Goal: Ask a question

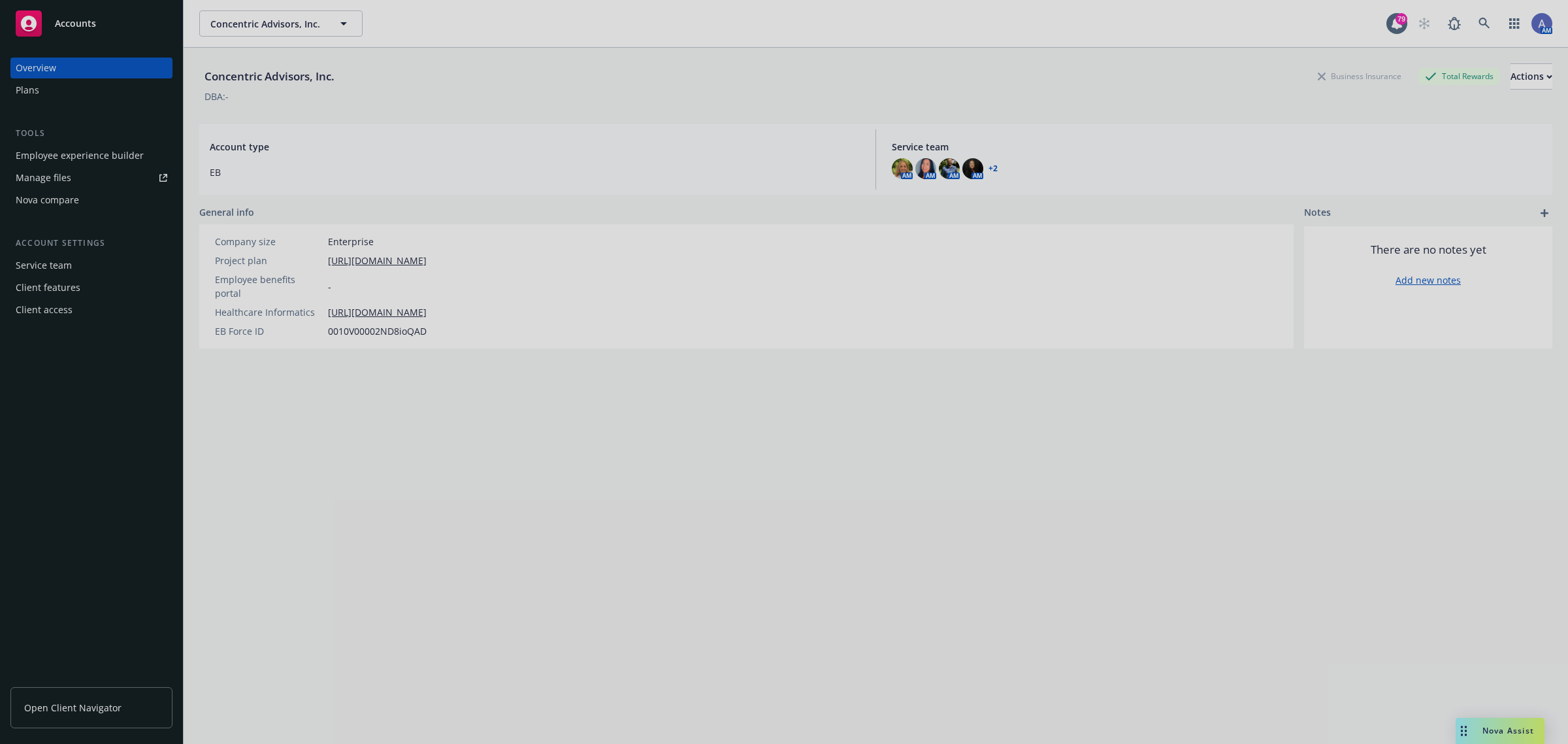
click at [1499, 725] on div at bounding box center [784, 372] width 1568 height 744
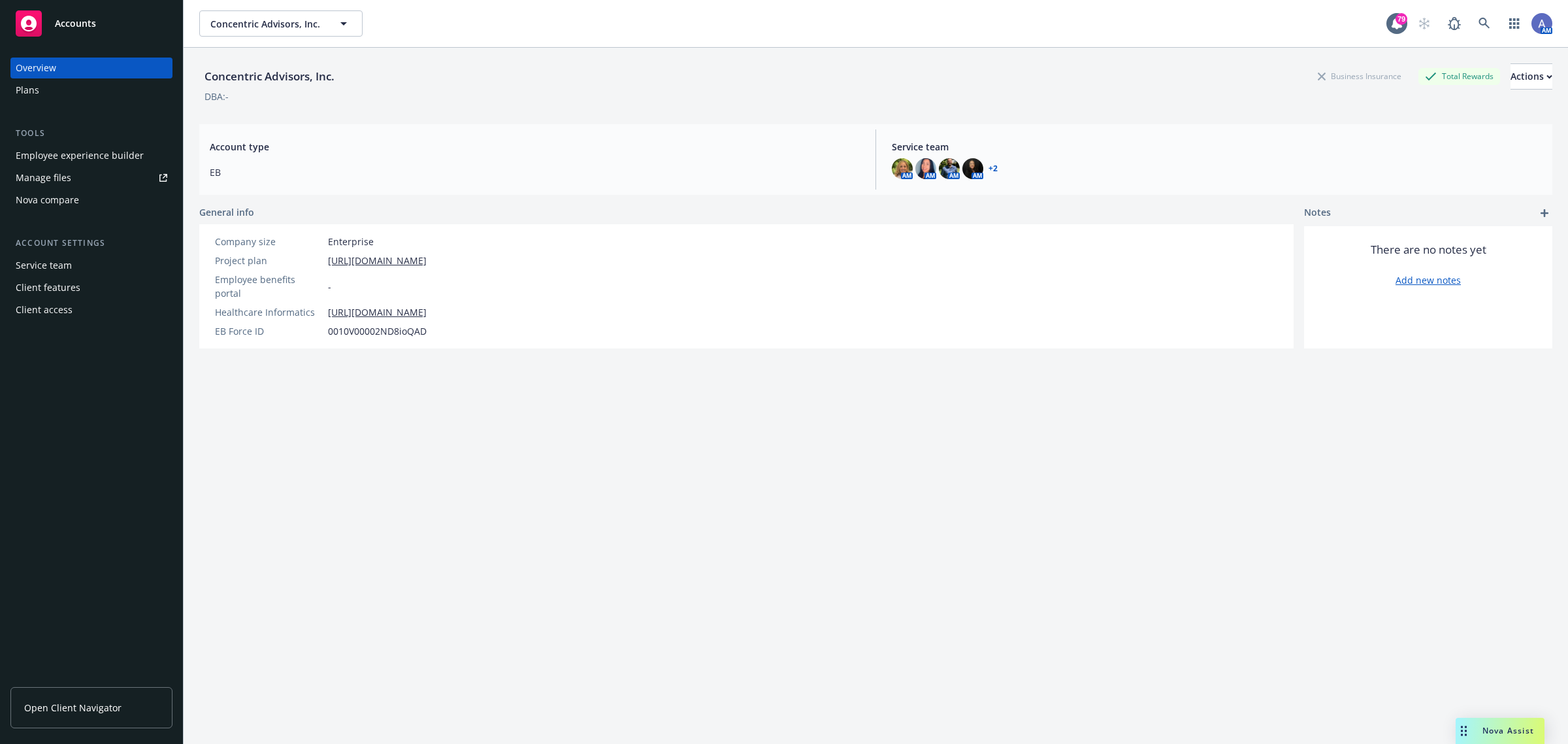
click at [1512, 729] on span "Nova Assist" at bounding box center [1508, 730] width 52 height 11
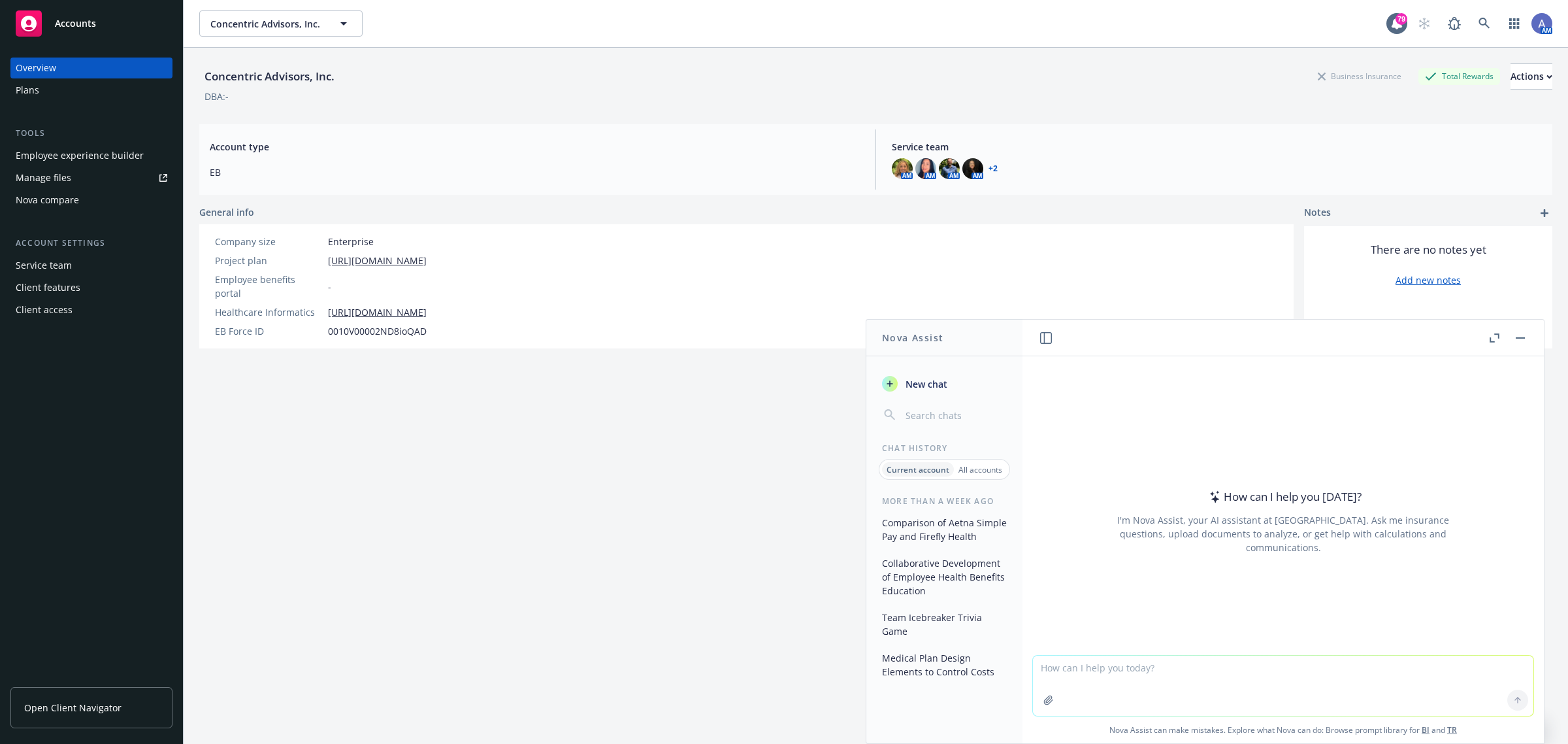
click at [1053, 670] on textarea at bounding box center [1283, 685] width 500 height 60
paste textarea "What would happen if we didn't have Stop Loss at all?"
type textarea "What would happen if we didn't have Stop Loss at all?"
click at [1513, 701] on icon at bounding box center [1517, 700] width 9 height 9
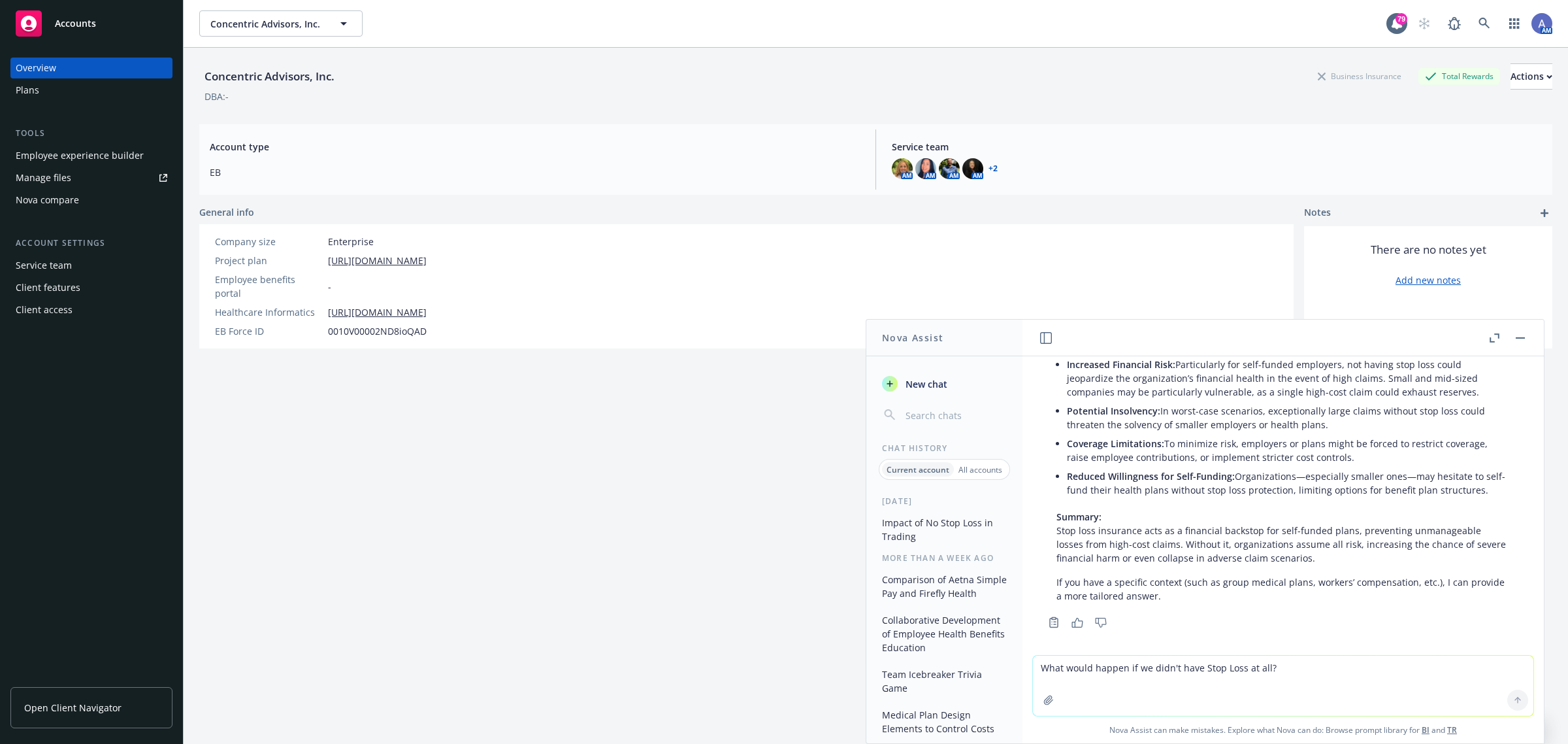
scroll to position [195, 0]
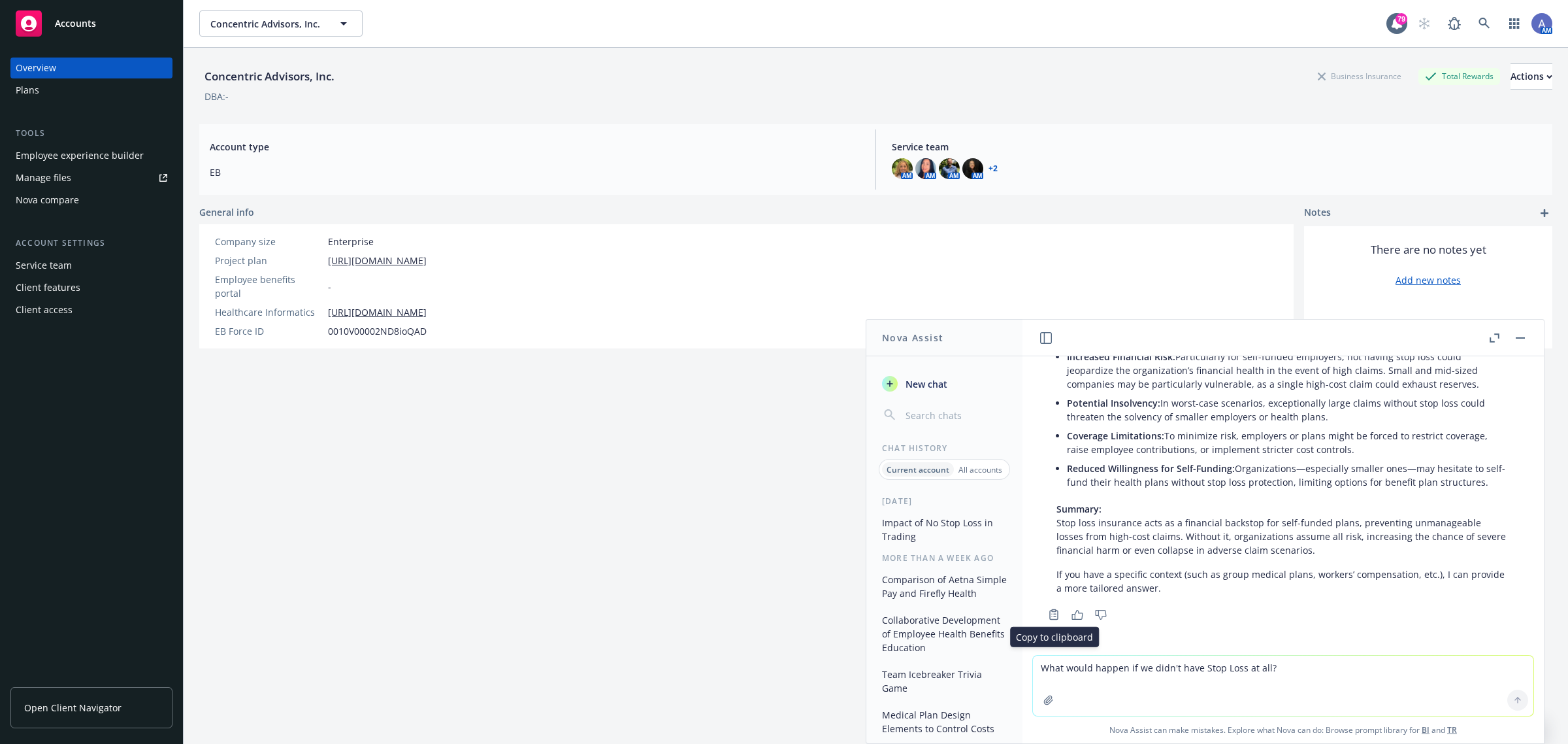
click at [1052, 618] on icon "Copy to clipboard" at bounding box center [1054, 614] width 12 height 12
